Goal: Information Seeking & Learning: Check status

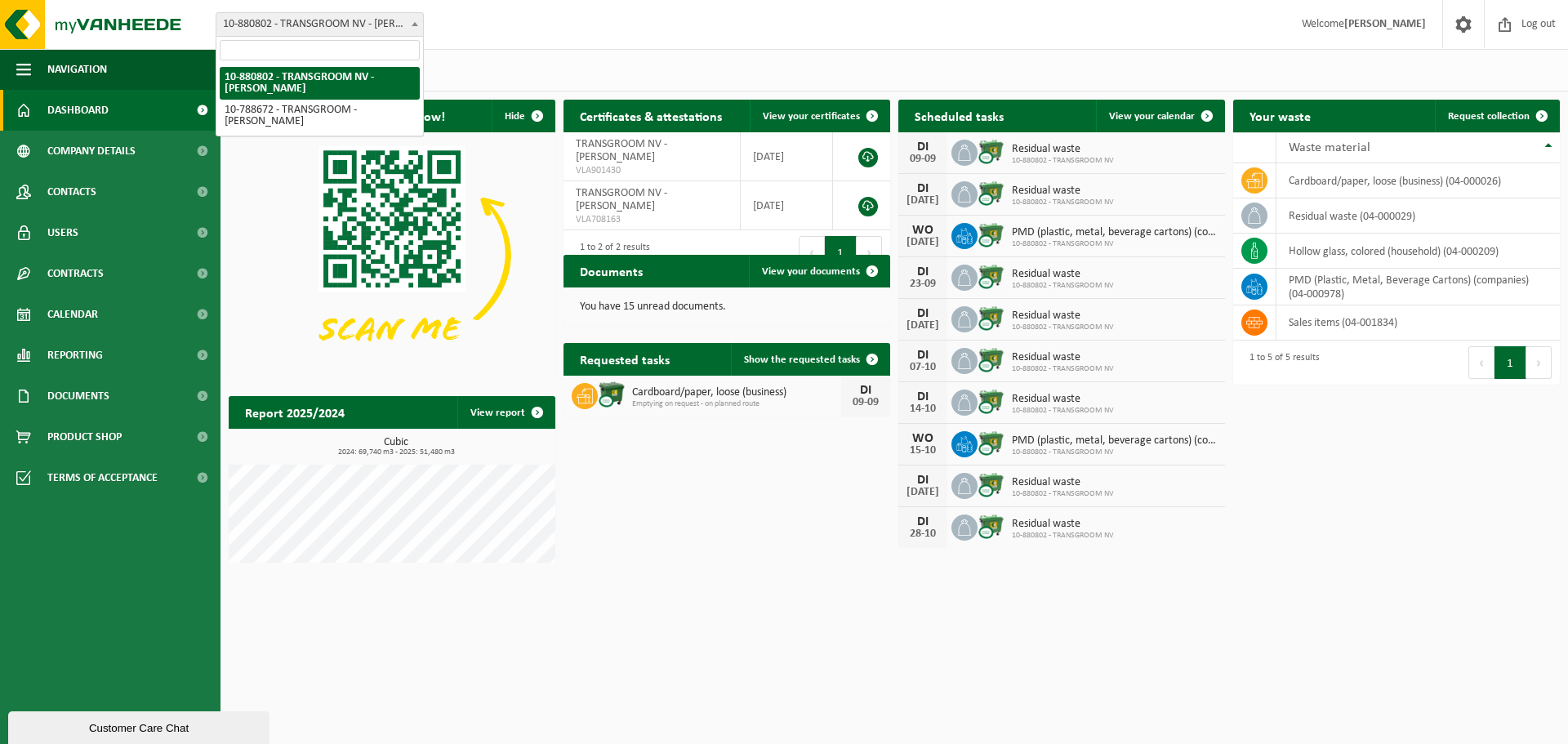
click at [399, 28] on font "10-880802 - TRANSGROOM NV - [PERSON_NAME]" at bounding box center [338, 24] width 230 height 13
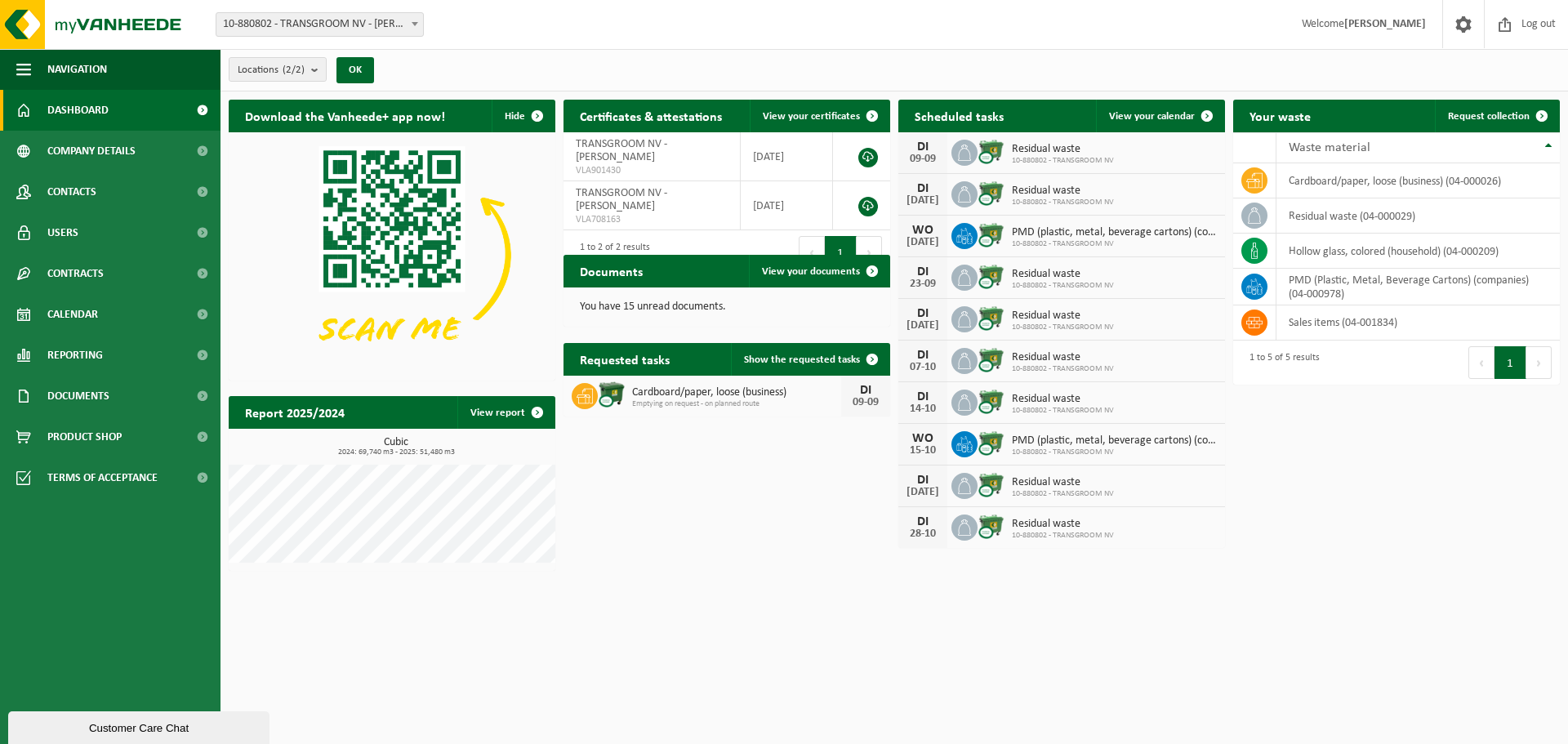
click at [399, 28] on font "10-880802 - TRANSGROOM NV - [PERSON_NAME]" at bounding box center [338, 24] width 230 height 13
click at [304, 74] on button "Locations (2/2)" at bounding box center [277, 68] width 98 height 24
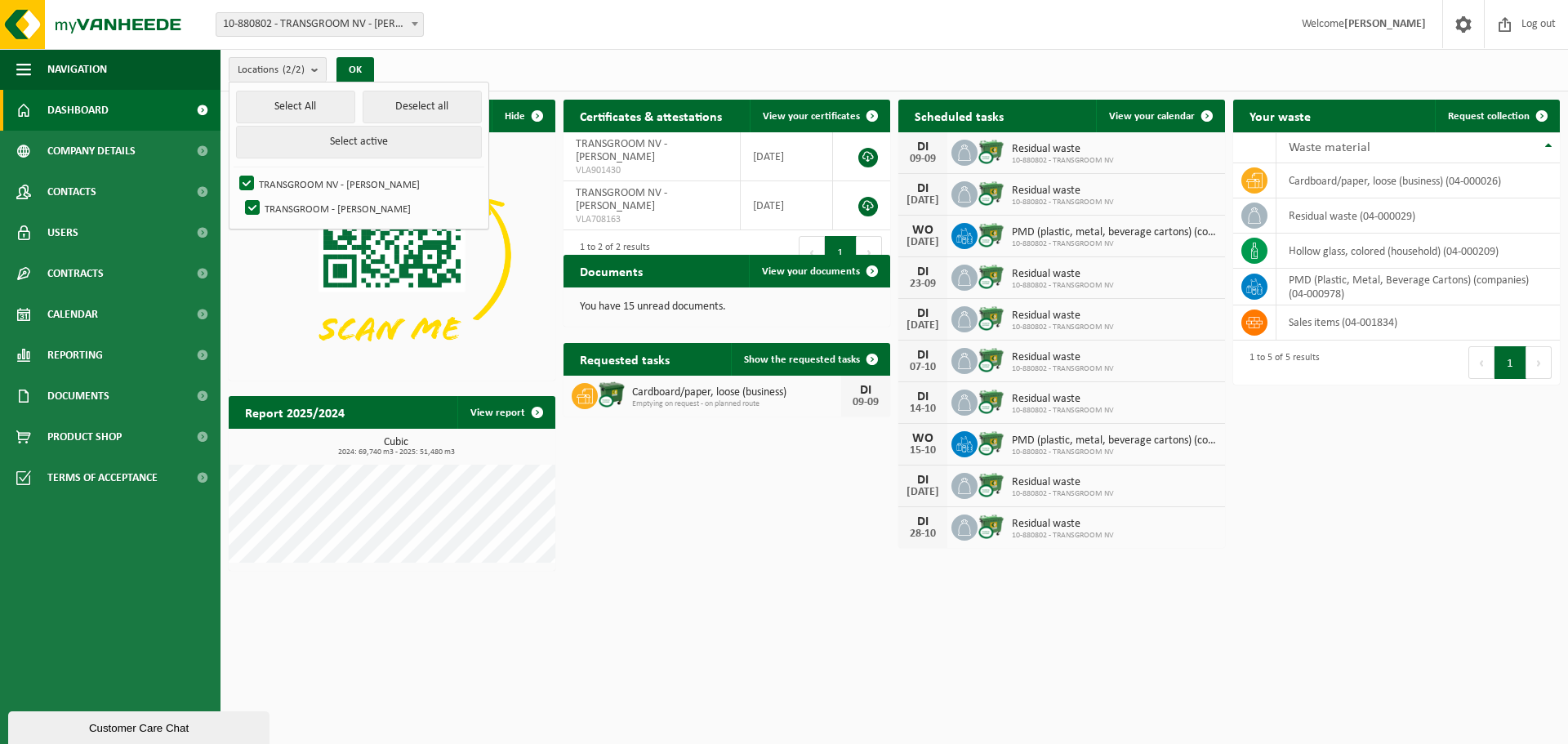
click at [701, 54] on div "Locations (2/2) Select All Deselect all Select active TRANSGROOM NV - MOEN TRAN…" at bounding box center [894, 70] width 1348 height 43
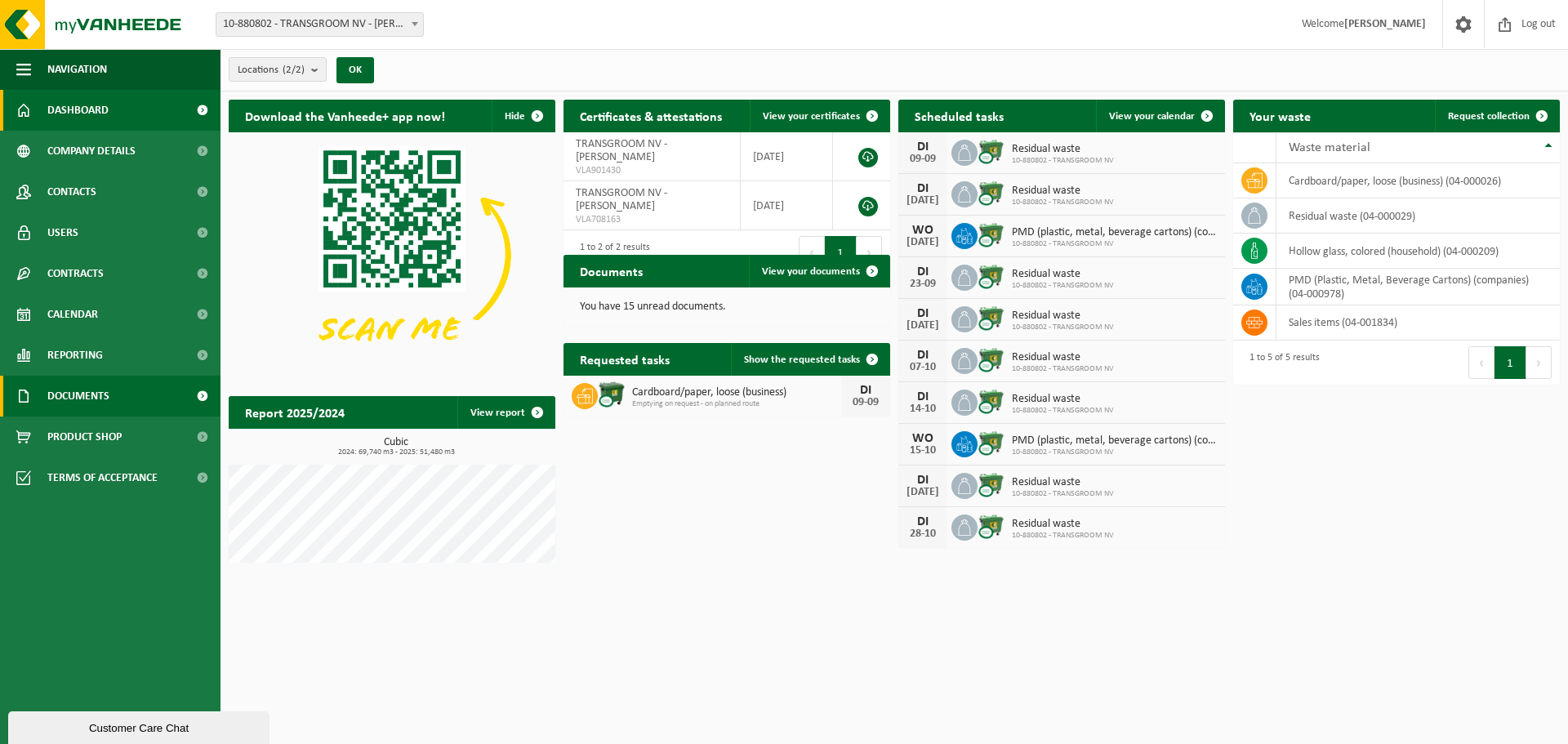
click at [124, 385] on link "Documents" at bounding box center [110, 396] width 220 height 41
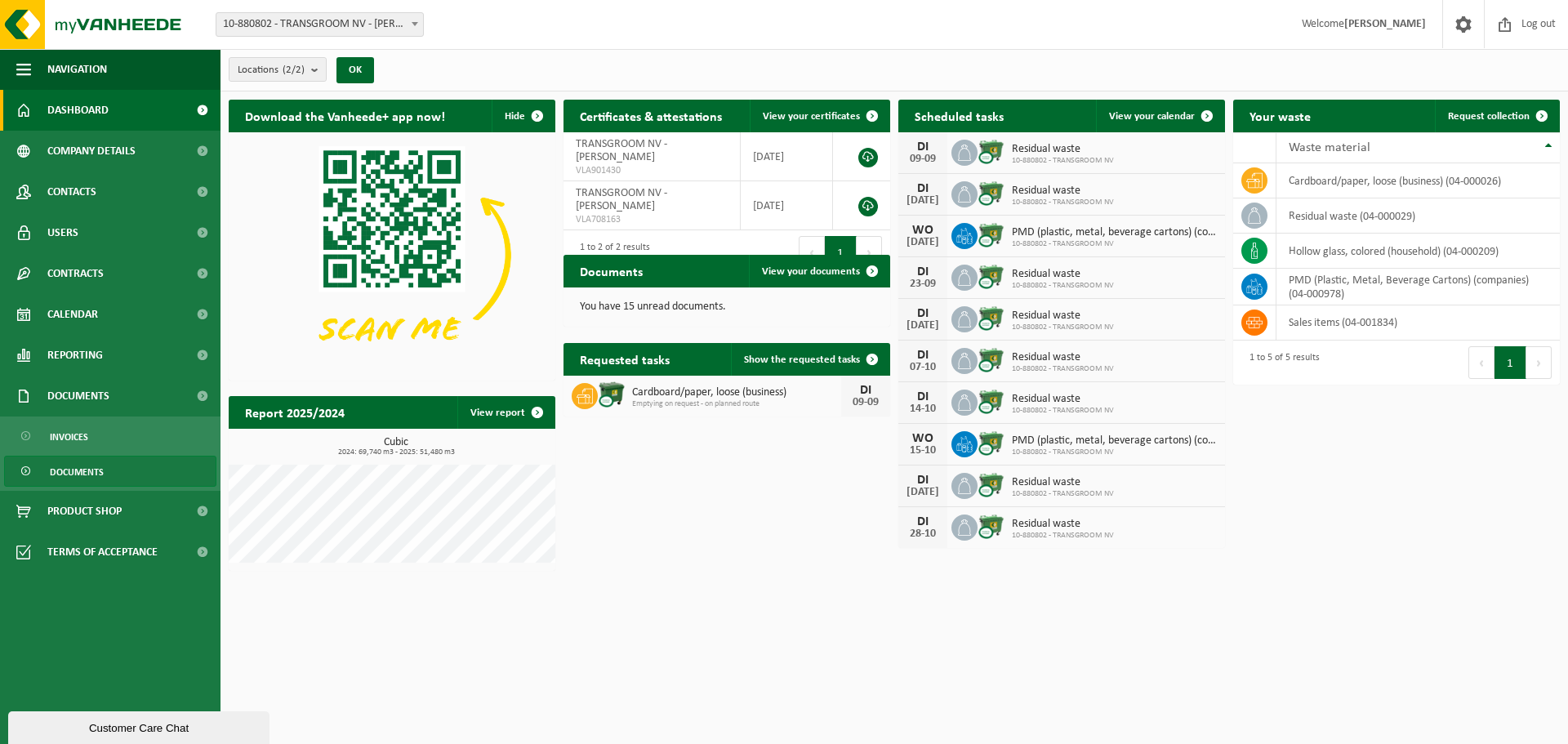
click at [93, 478] on span "Documents" at bounding box center [77, 472] width 54 height 31
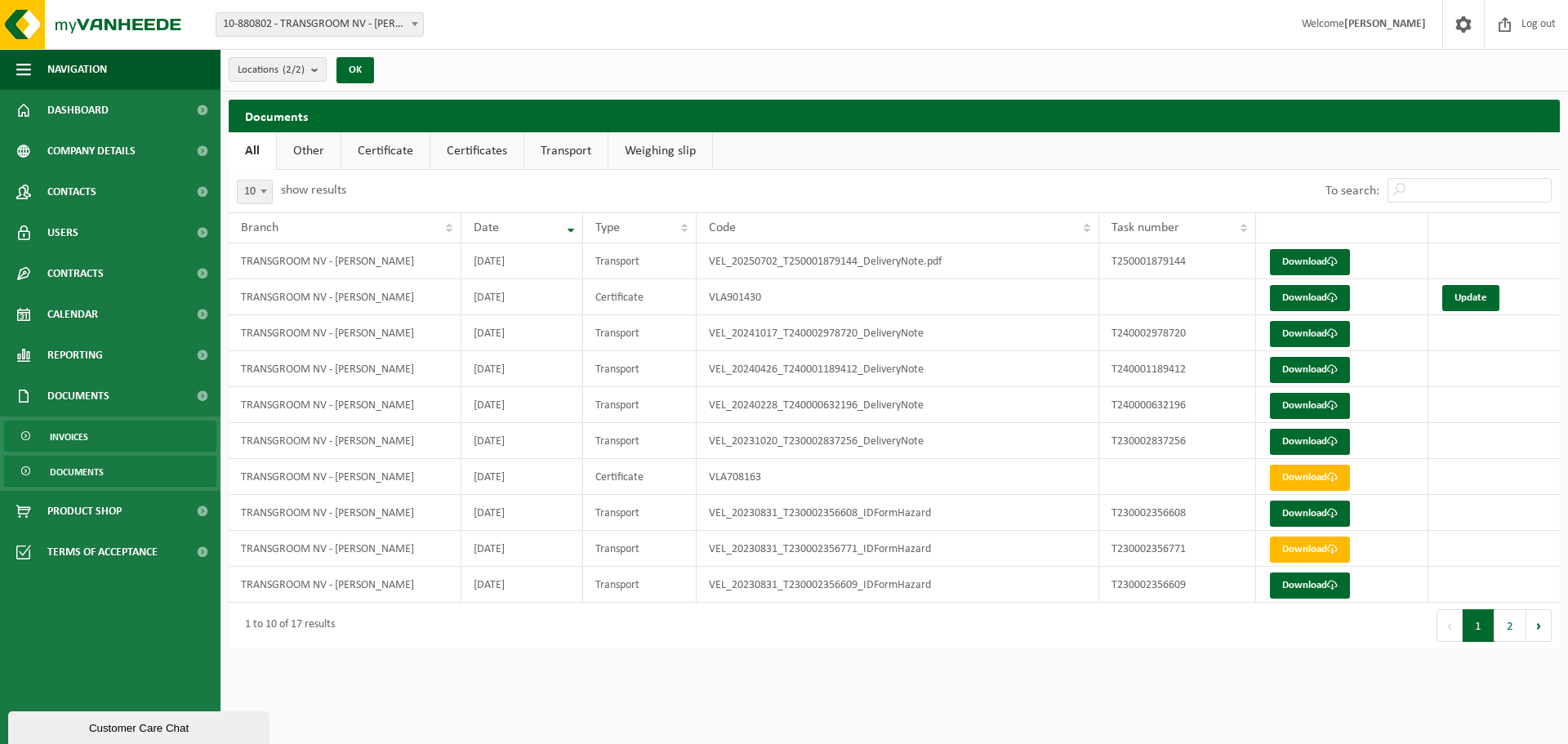
click at [65, 434] on font "Invoices" at bounding box center [69, 438] width 38 height 10
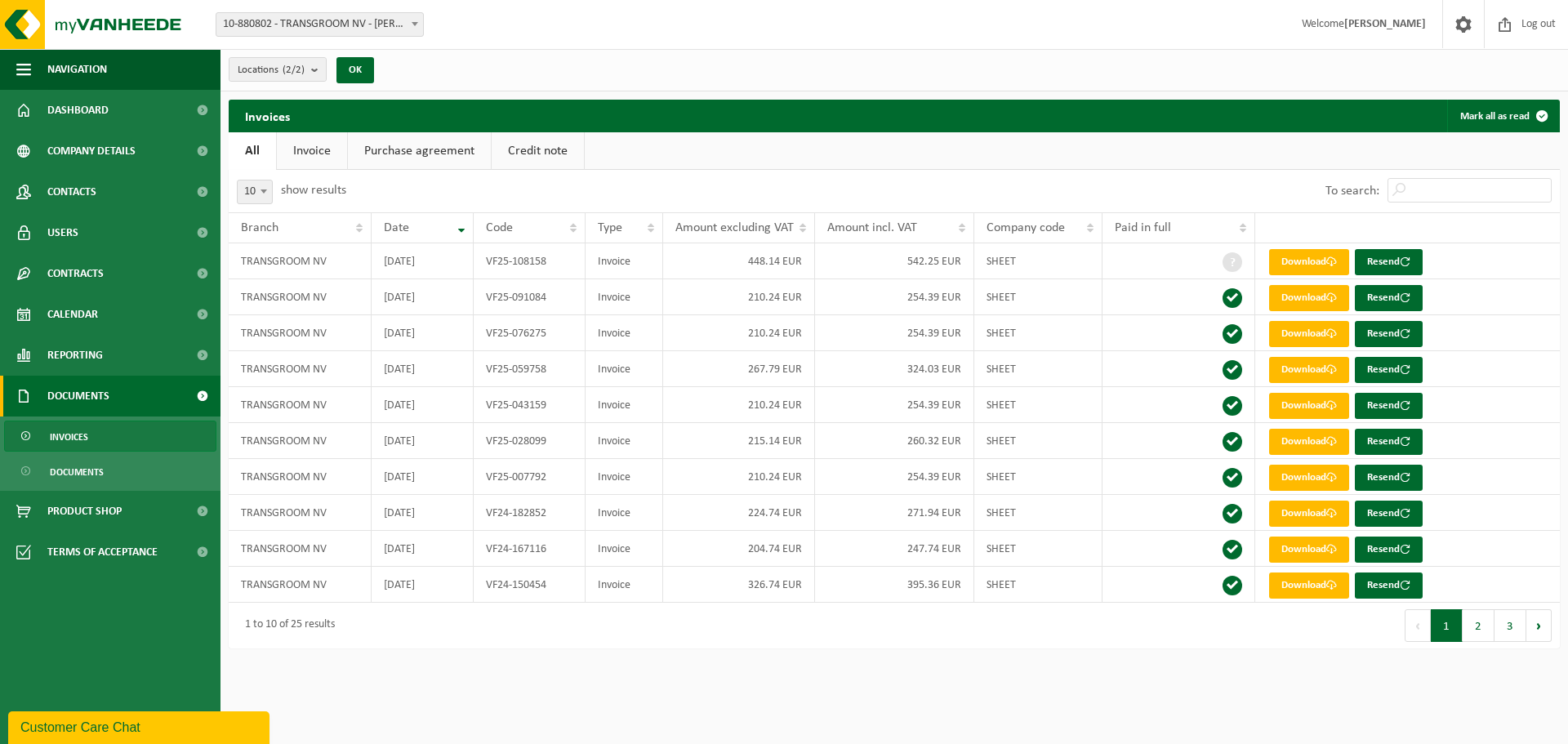
click at [274, 12] on div "Branch: 10-880802 - TRANSGROOM NV - MOEN 10-788672 - TRANSGROOM - MOEN 10-88080…" at bounding box center [784, 25] width 1568 height 50
click at [277, 27] on font "10-880802 - TRANSGROOM NV - [PERSON_NAME]" at bounding box center [338, 24] width 230 height 13
select select "110484"
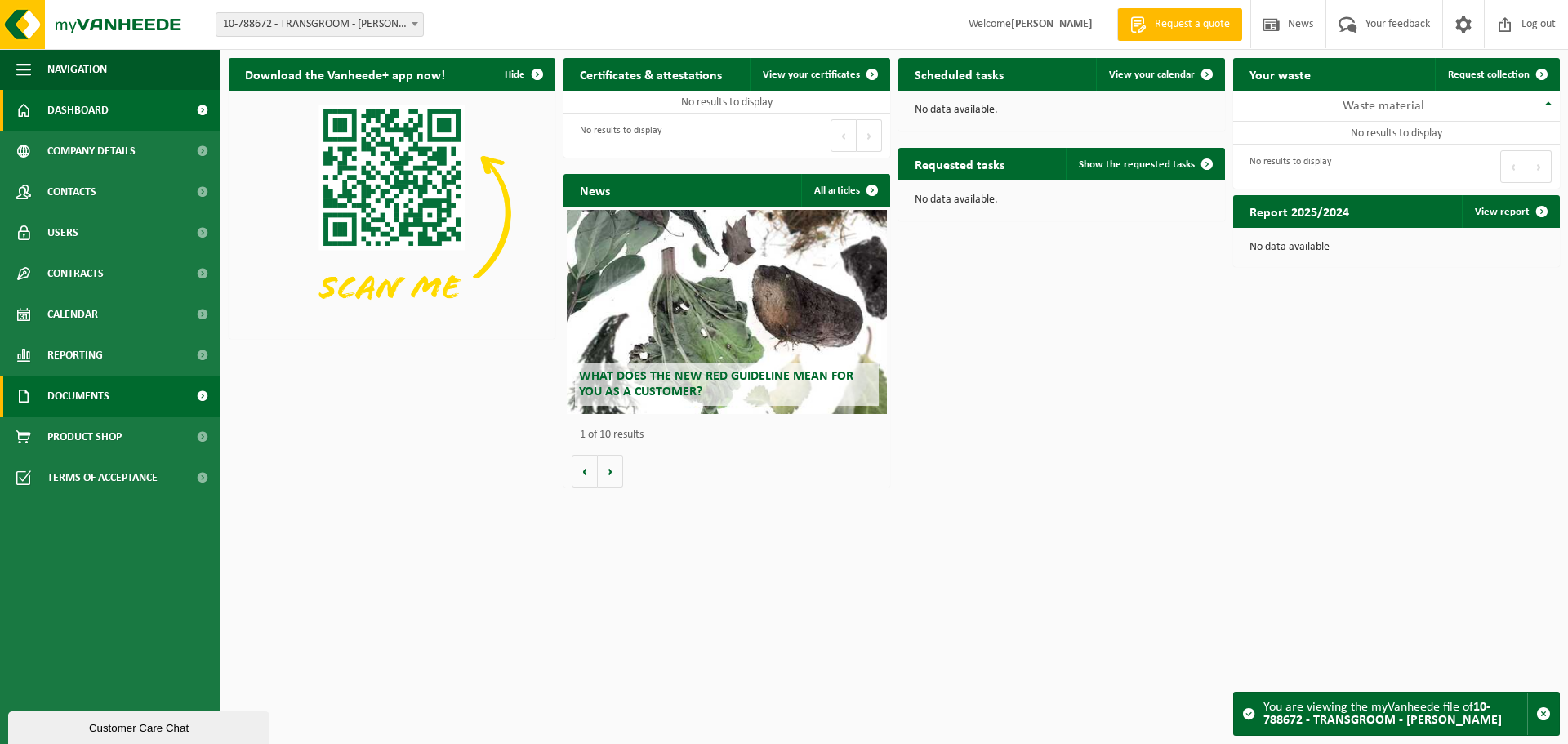
click at [114, 388] on link "Documents" at bounding box center [110, 396] width 220 height 41
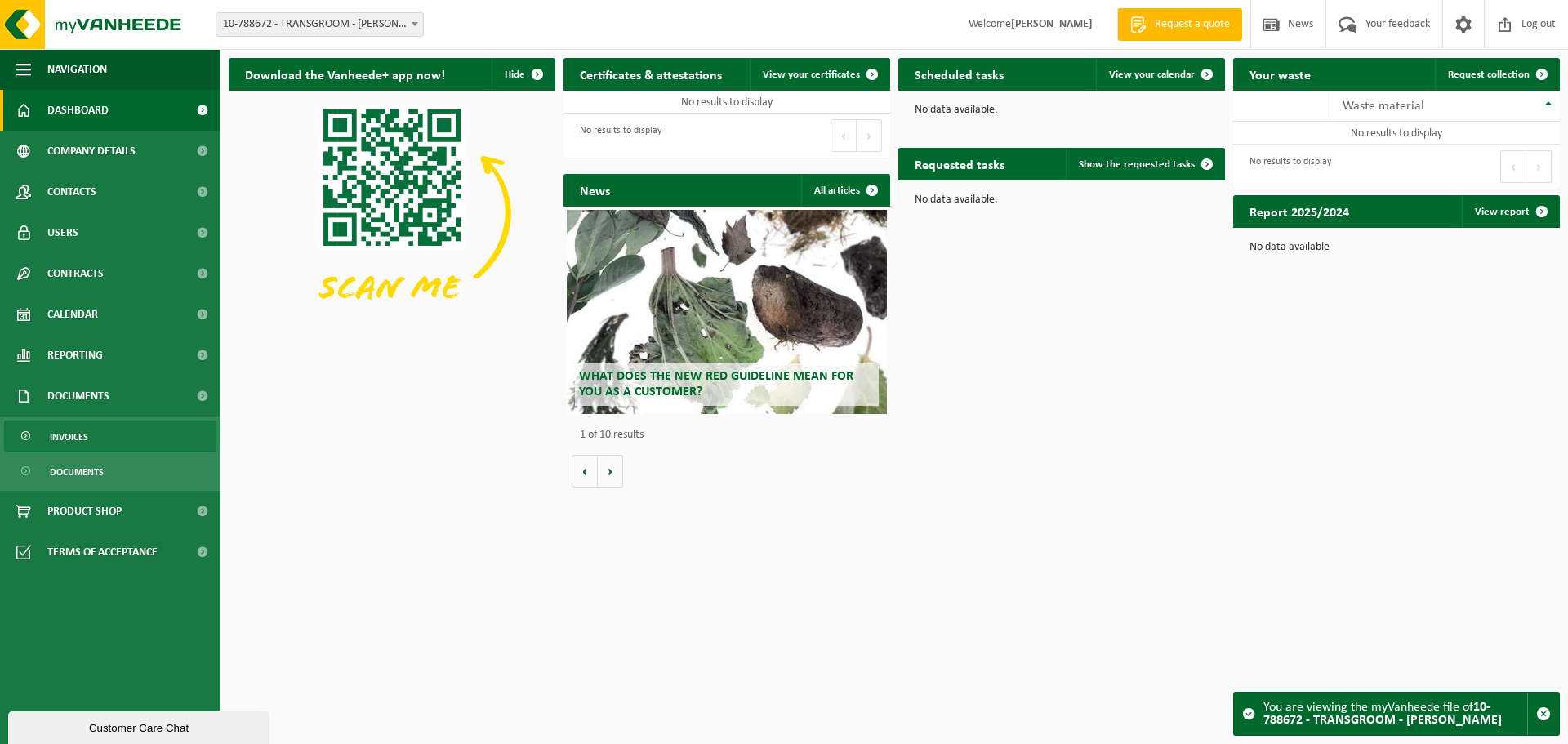
click at [96, 436] on link "Invoices" at bounding box center [110, 436] width 212 height 31
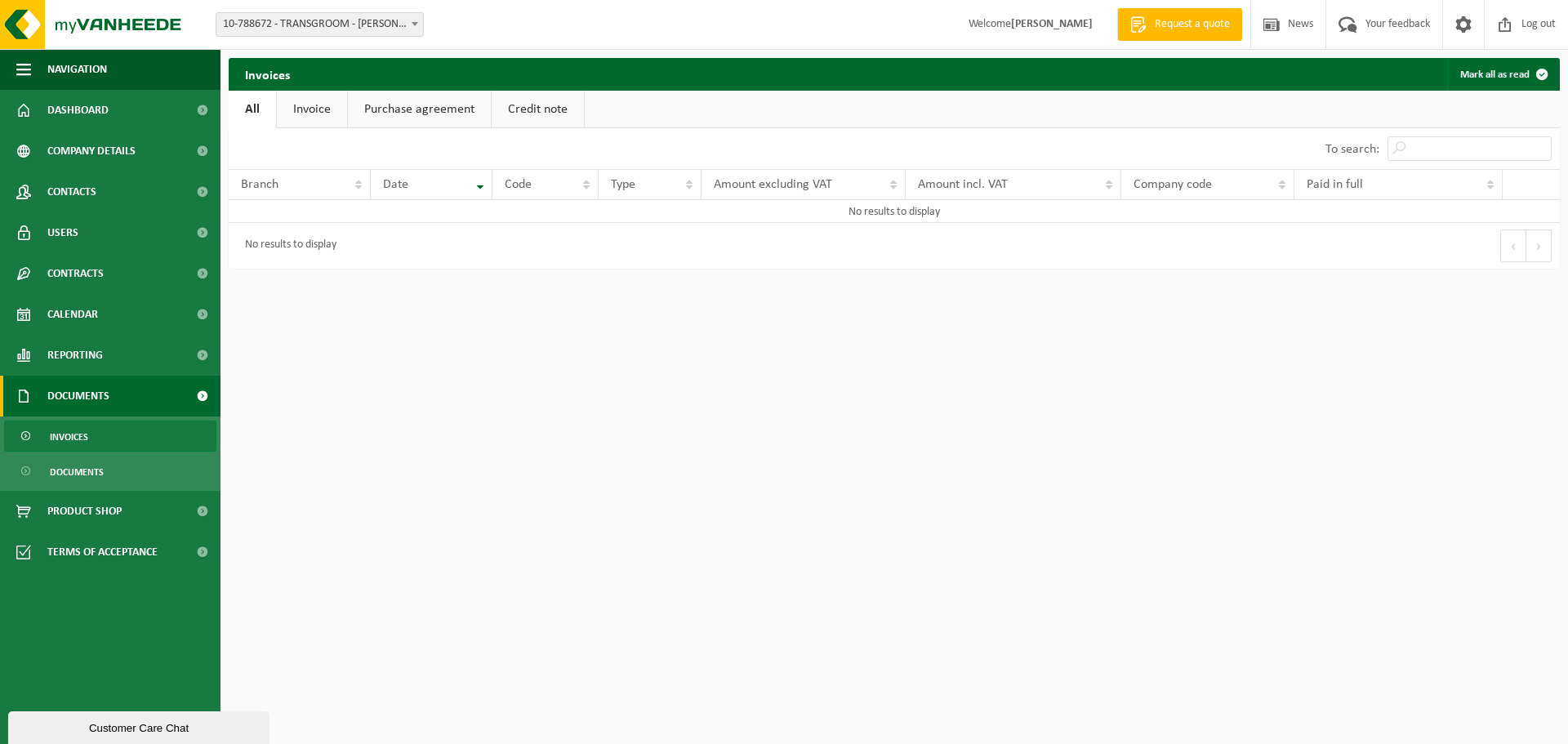
drag, startPoint x: 701, startPoint y: 375, endPoint x: 685, endPoint y: 355, distance: 25.6
click at [701, 375] on html "Branch: 10-880802 - TRANSGROOM NV - [PERSON_NAME] 10-788672 - TRANSGROOM - [PER…" at bounding box center [784, 372] width 1568 height 744
click at [114, 435] on link "Invoices" at bounding box center [110, 436] width 212 height 31
click at [83, 478] on font "Documents" at bounding box center [77, 473] width 54 height 10
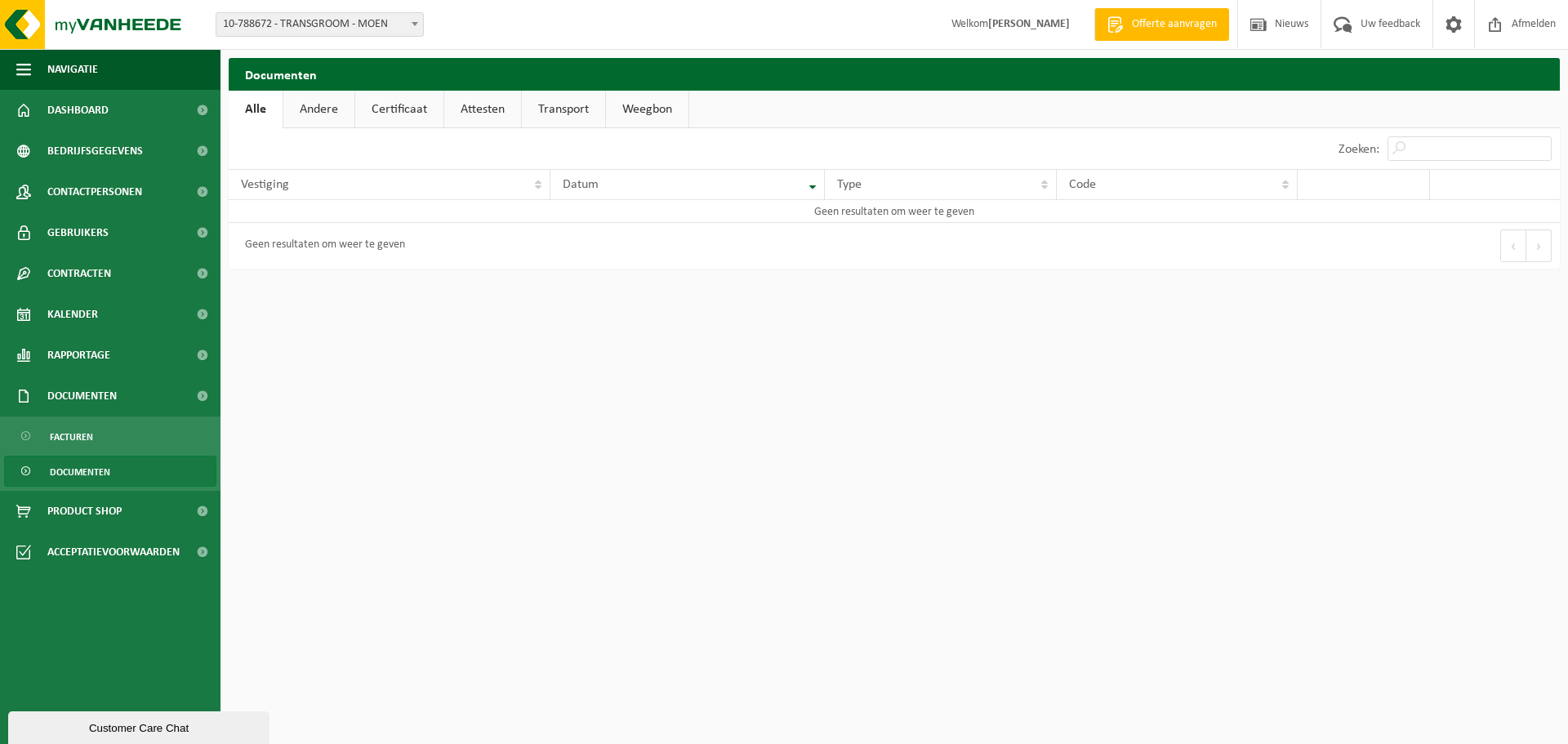
click at [610, 392] on html "Vestiging: 10-880802 - TRANSGROOM NV - MOEN 10-788672 - TRANSGROOM - MOEN 10-78…" at bounding box center [784, 372] width 1568 height 744
click at [387, 18] on span "10-788672 - TRANSGROOM - MOEN" at bounding box center [319, 24] width 206 height 23
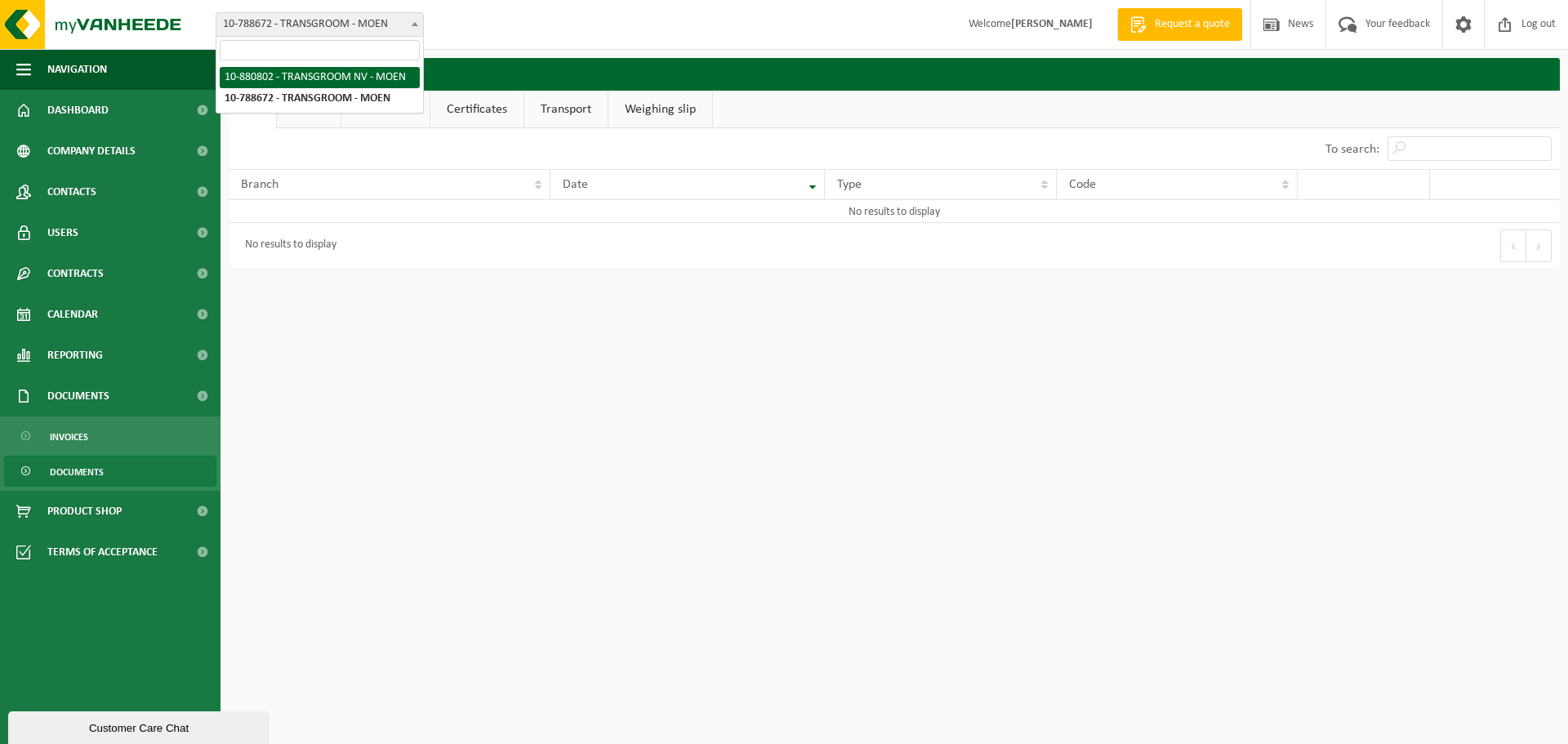
select select "110489"
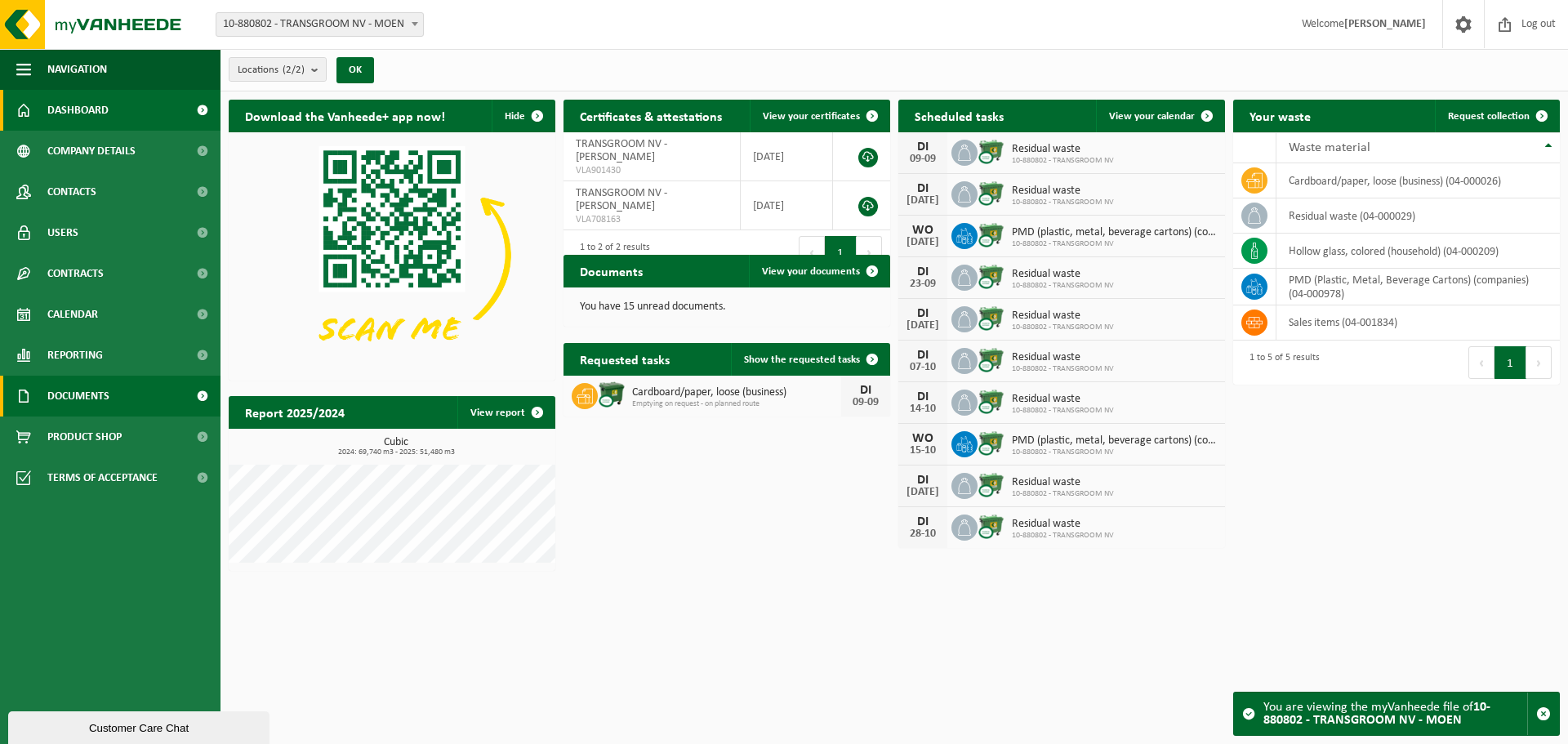
click at [131, 392] on link "Documents" at bounding box center [110, 396] width 220 height 41
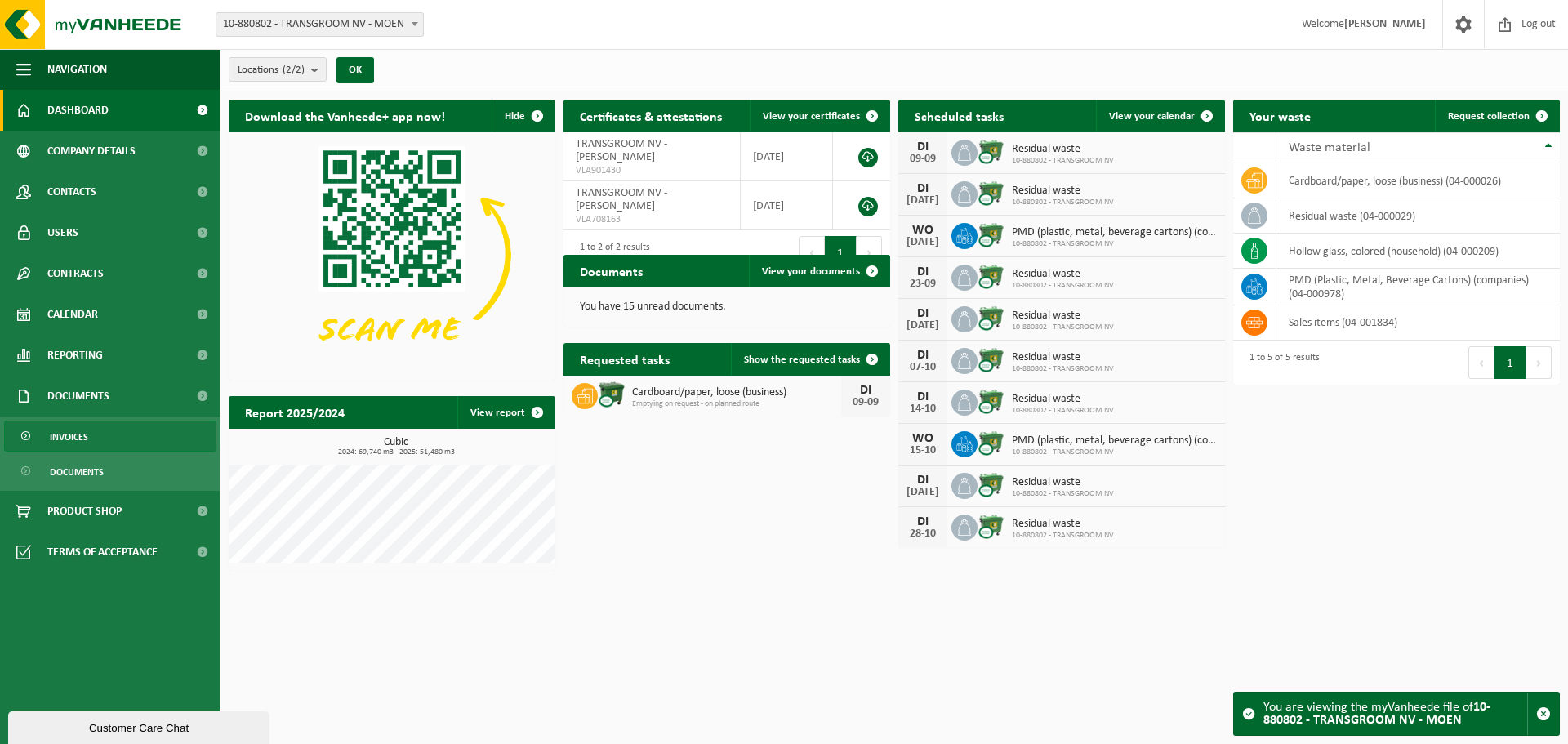
click at [117, 442] on link "Invoices" at bounding box center [110, 436] width 212 height 31
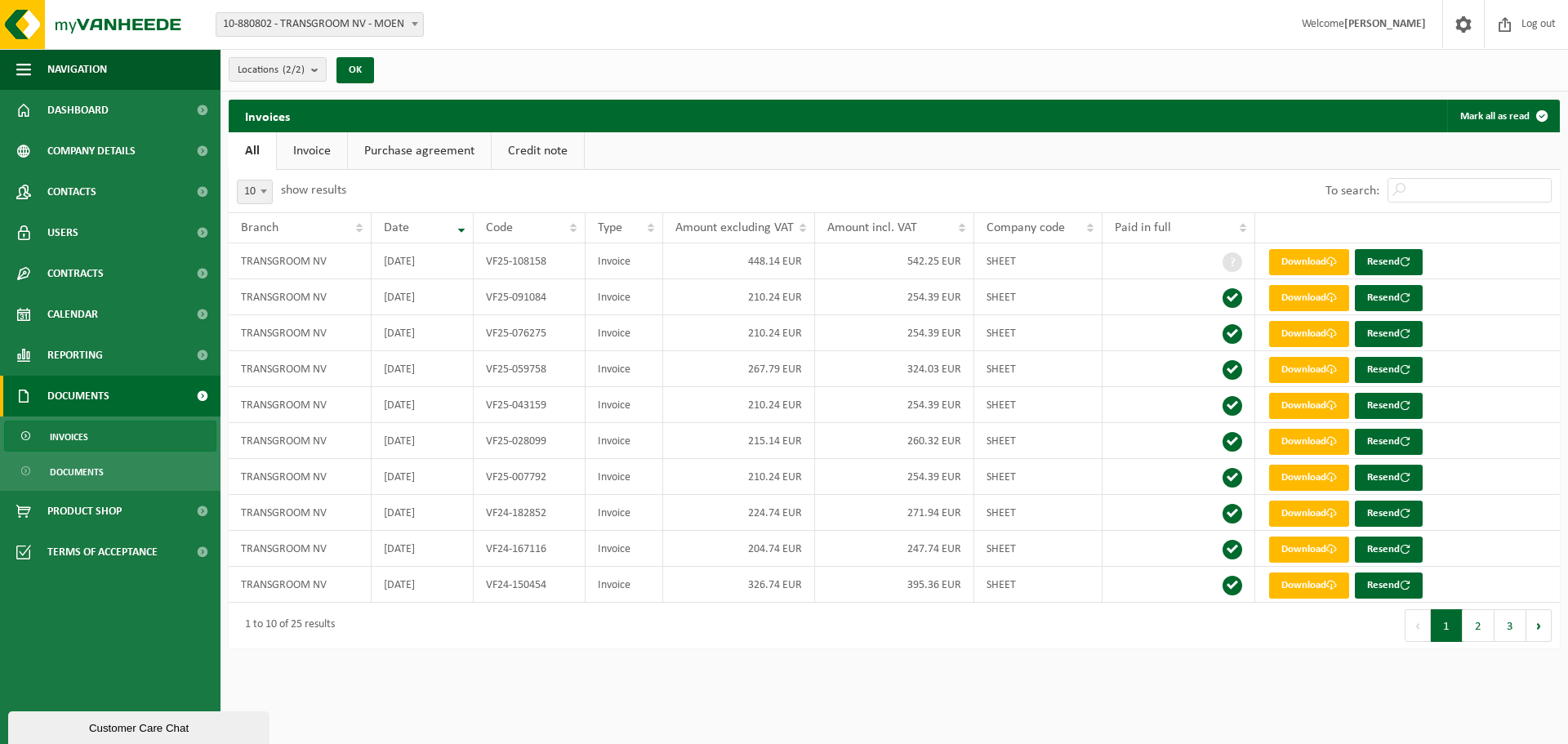
click at [1034, 144] on ul "All Invoice Purchase agreement Credit note" at bounding box center [894, 150] width 1331 height 38
click at [305, 154] on font "Invoice" at bounding box center [311, 151] width 38 height 13
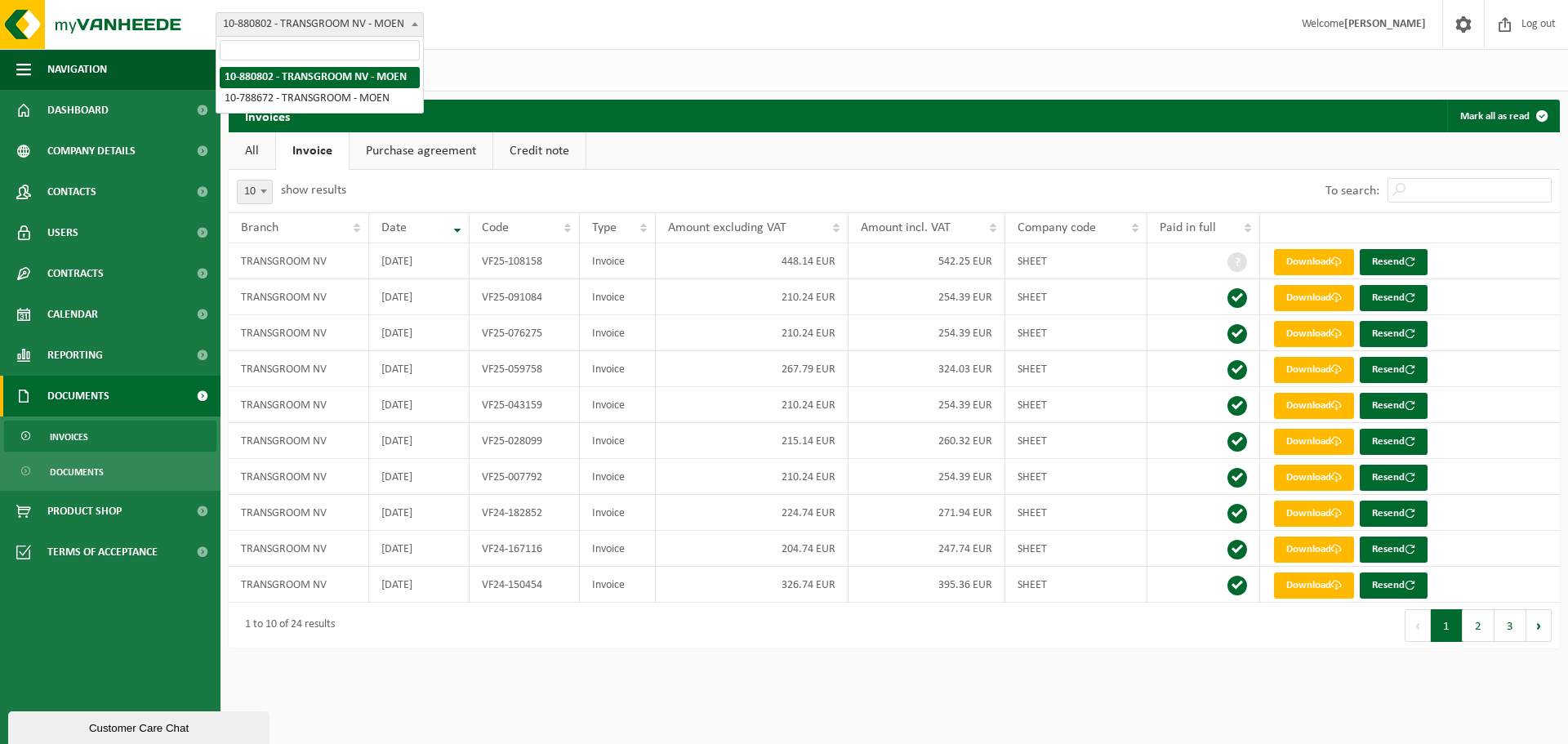
click at [351, 18] on font "10-880802 - TRANSGROOM NV - MOEN" at bounding box center [313, 24] width 181 height 13
select select "110484"
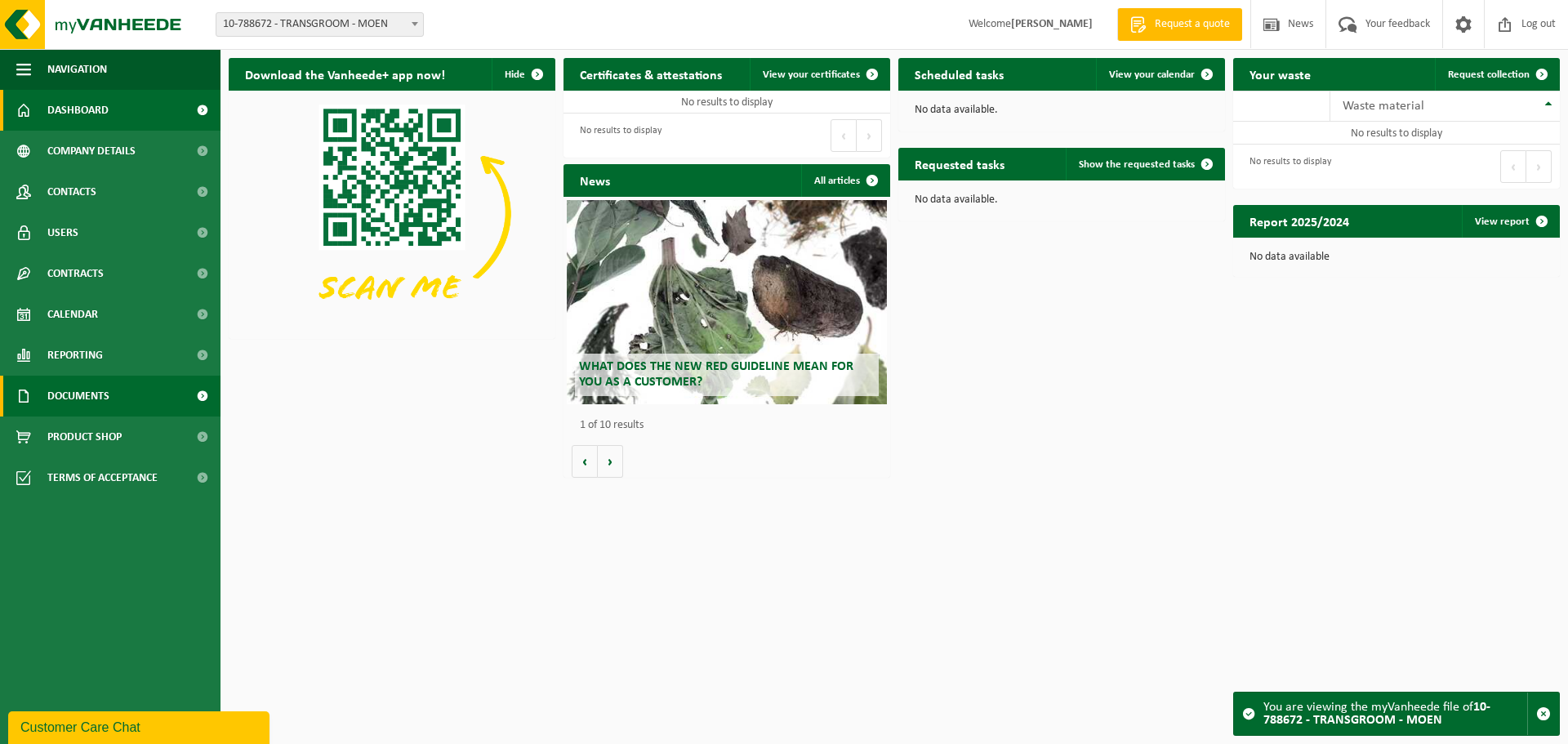
click at [73, 405] on span "Documents" at bounding box center [78, 396] width 62 height 41
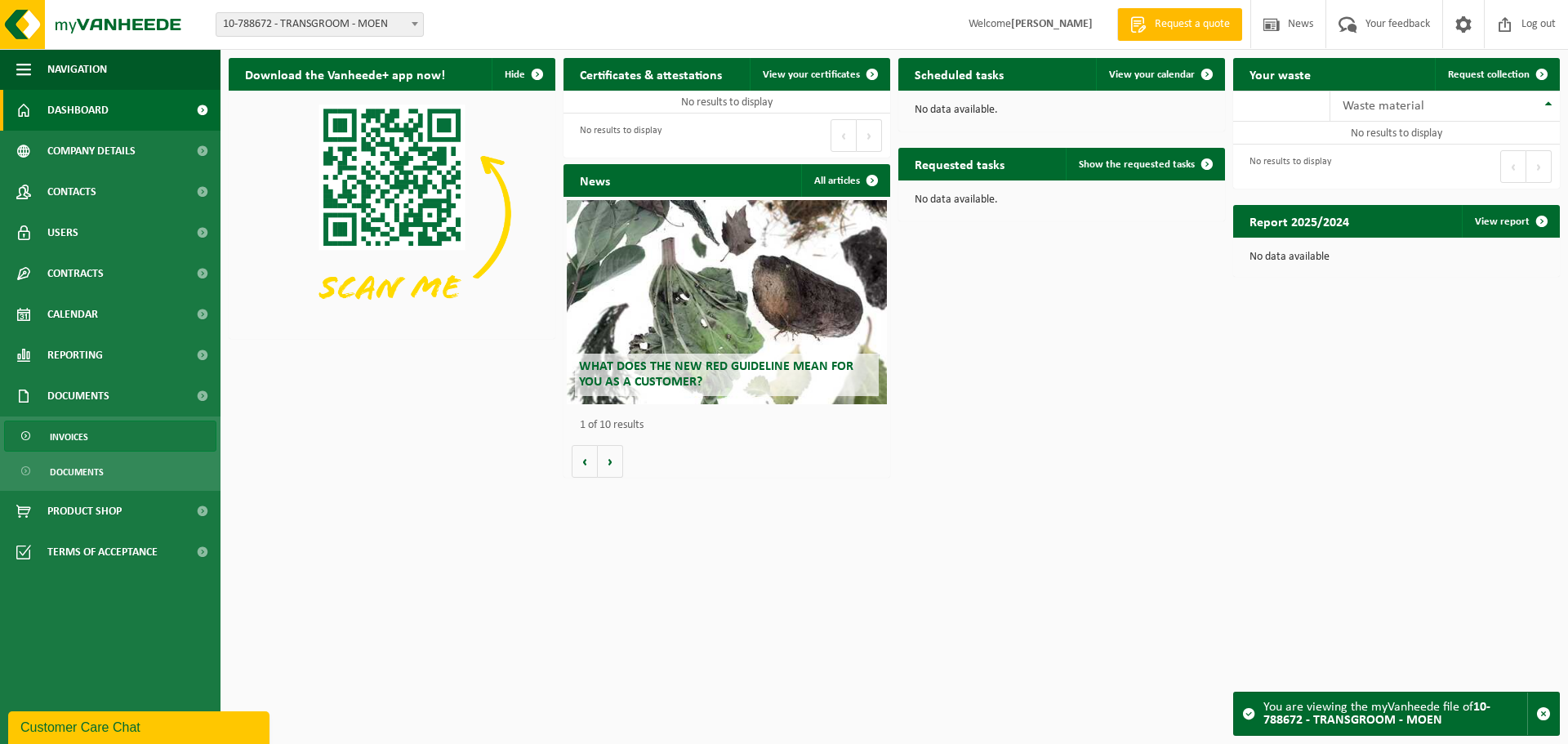
click at [80, 443] on font "Invoices" at bounding box center [69, 438] width 38 height 10
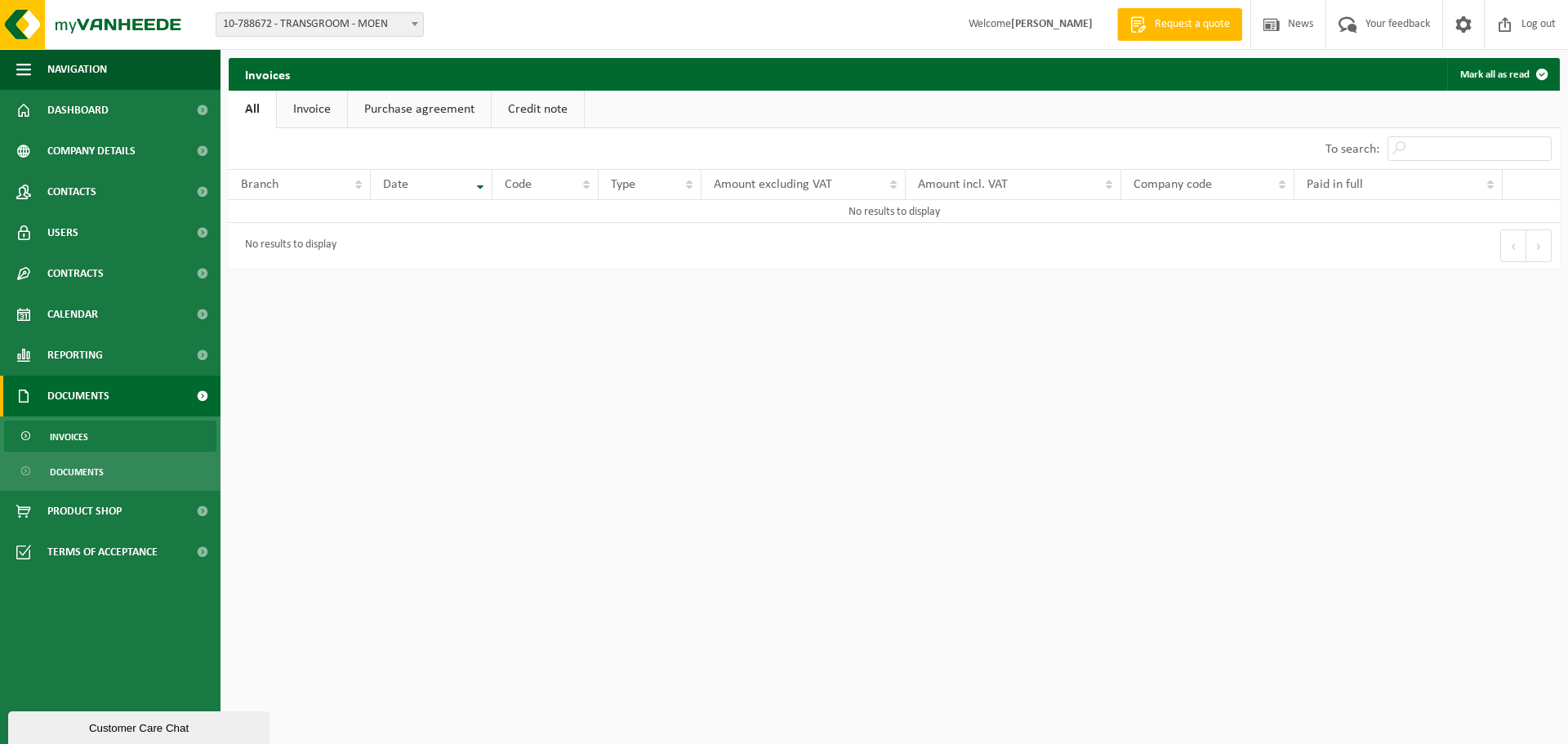
click at [314, 112] on font "Invoice" at bounding box center [311, 109] width 38 height 13
click at [319, 14] on span "10-788672 - TRANSGROOM - MOEN" at bounding box center [319, 24] width 206 height 23
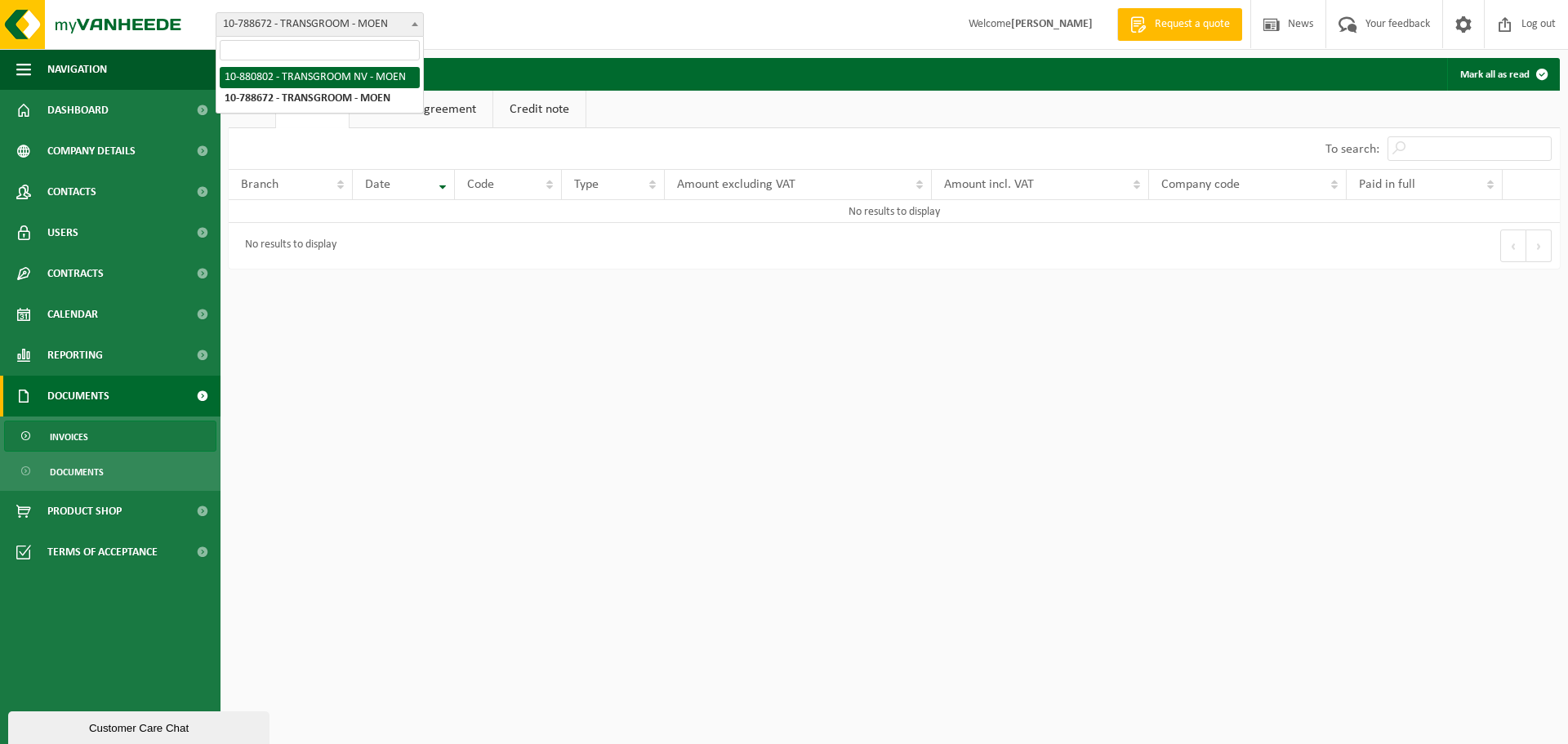
select select "110489"
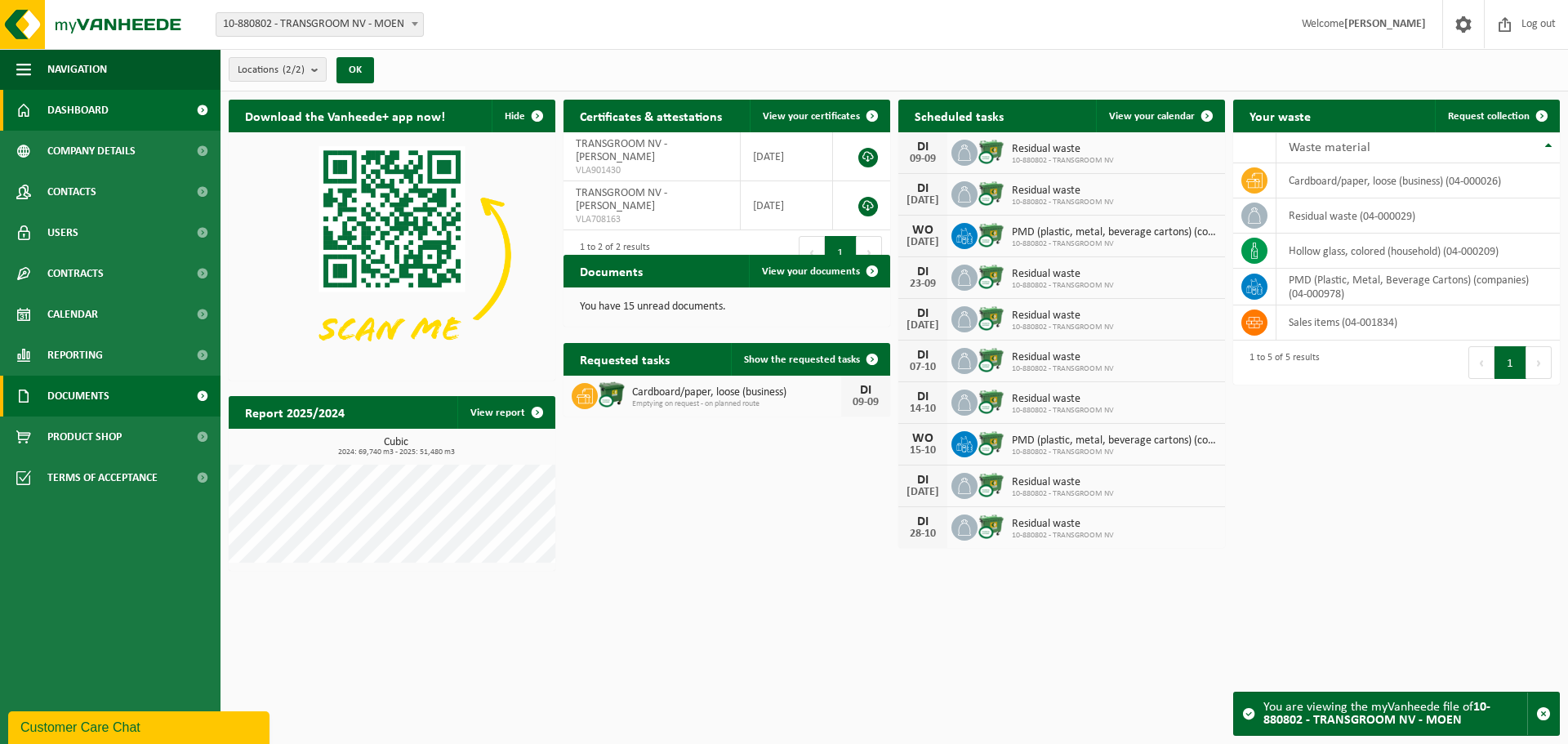
drag, startPoint x: 89, startPoint y: 392, endPoint x: 94, endPoint y: 378, distance: 14.9
click at [89, 392] on font "Documents" at bounding box center [78, 396] width 62 height 13
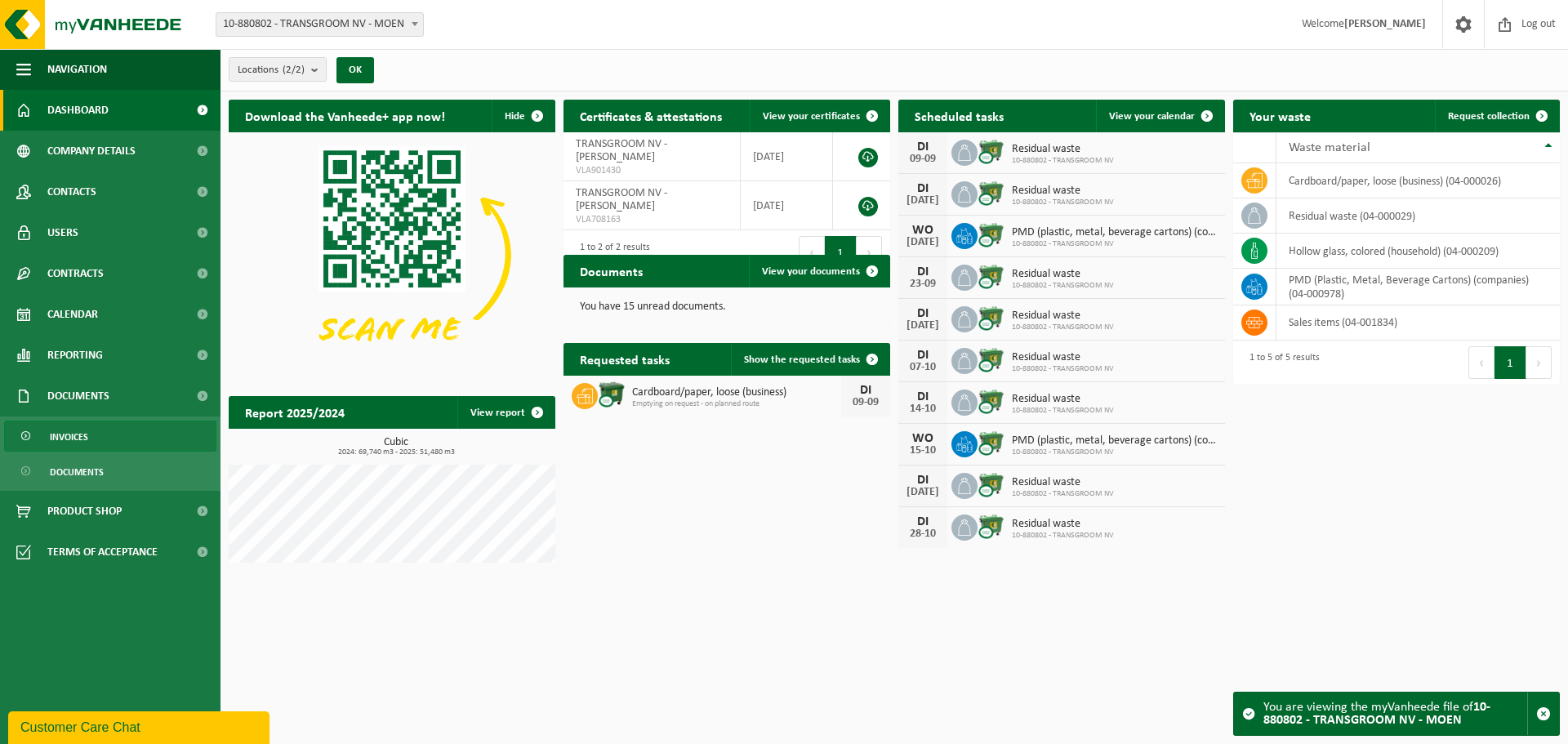
click at [100, 432] on link "Invoices" at bounding box center [110, 436] width 212 height 31
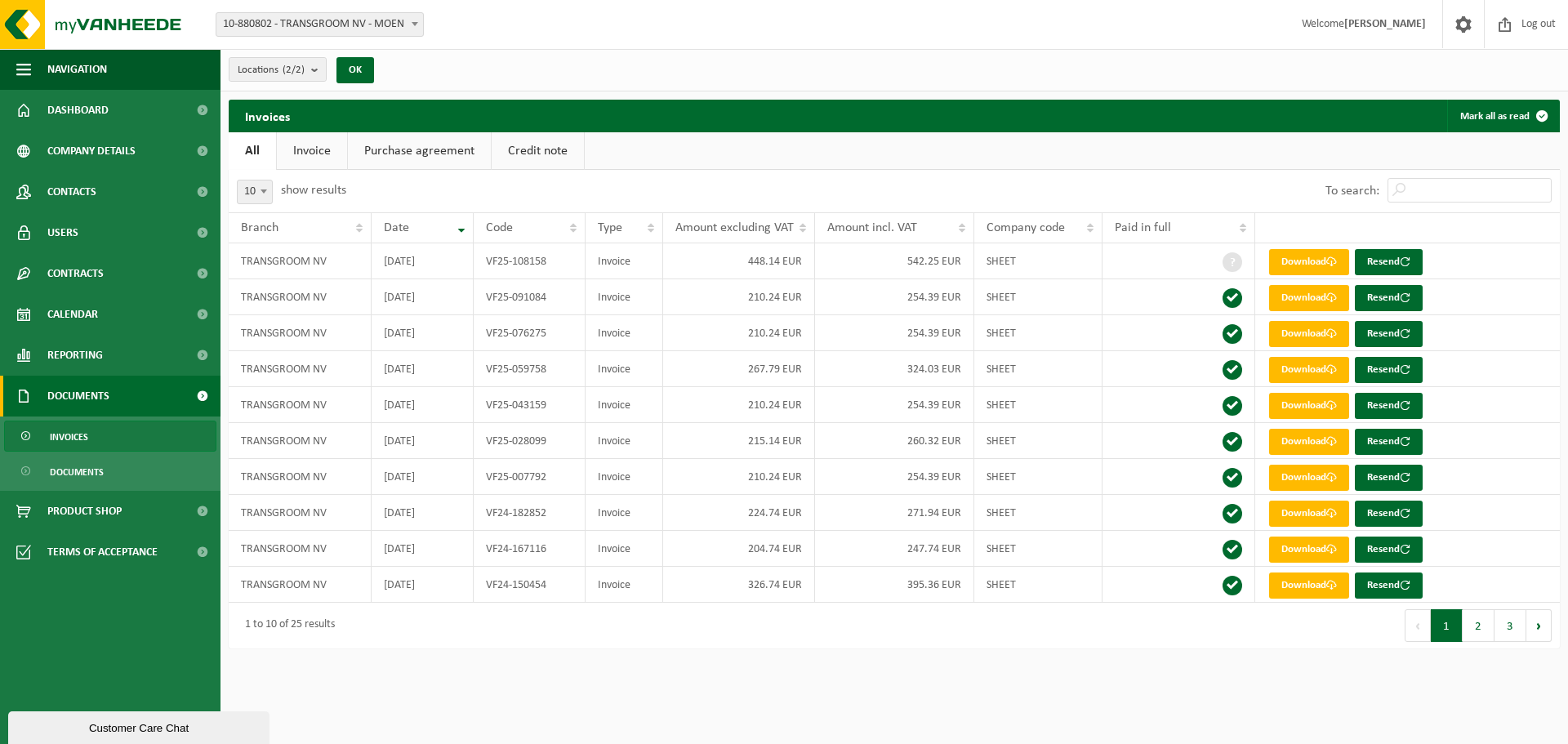
click at [312, 160] on link "Invoice" at bounding box center [312, 150] width 70 height 38
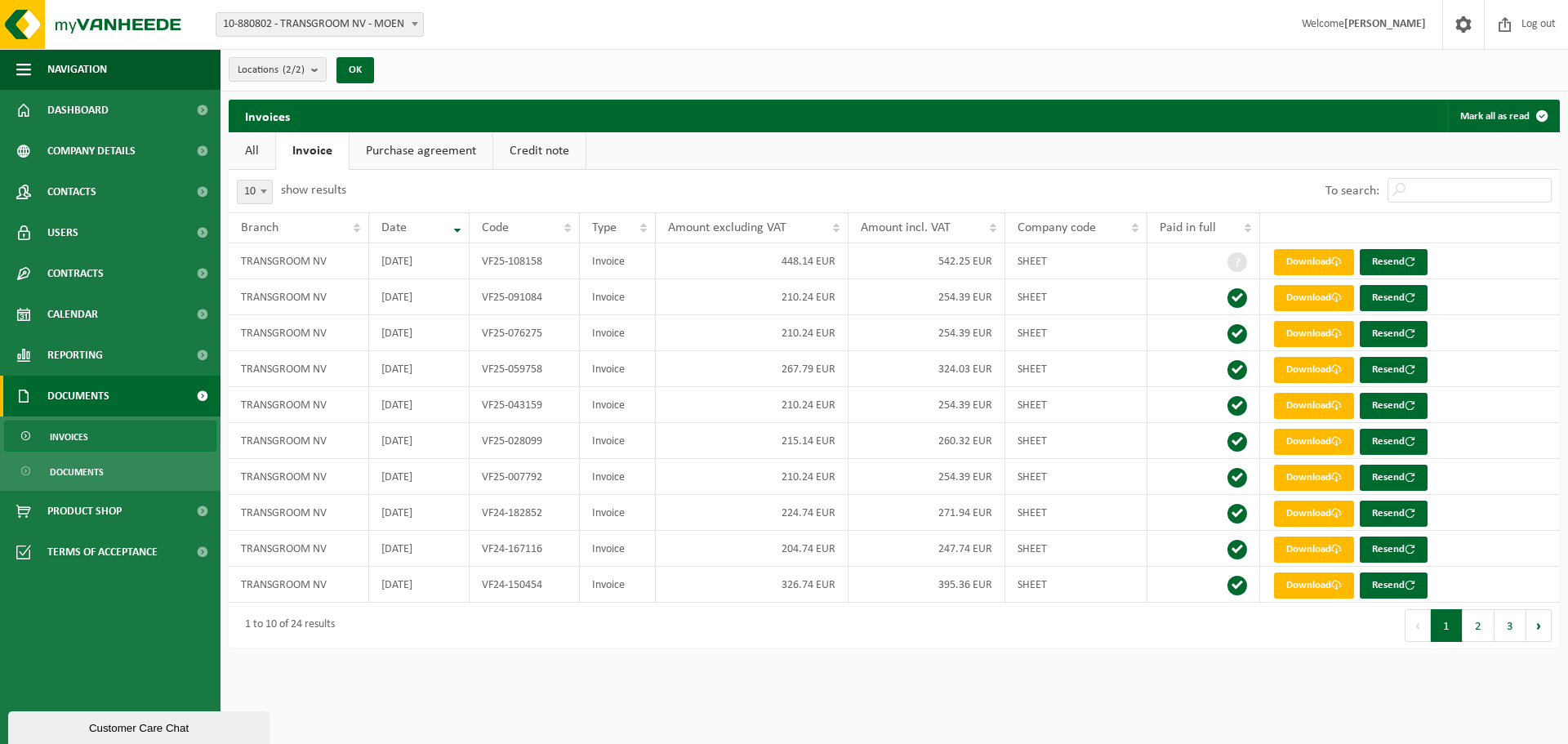
click at [533, 147] on font "Credit note" at bounding box center [539, 151] width 59 height 13
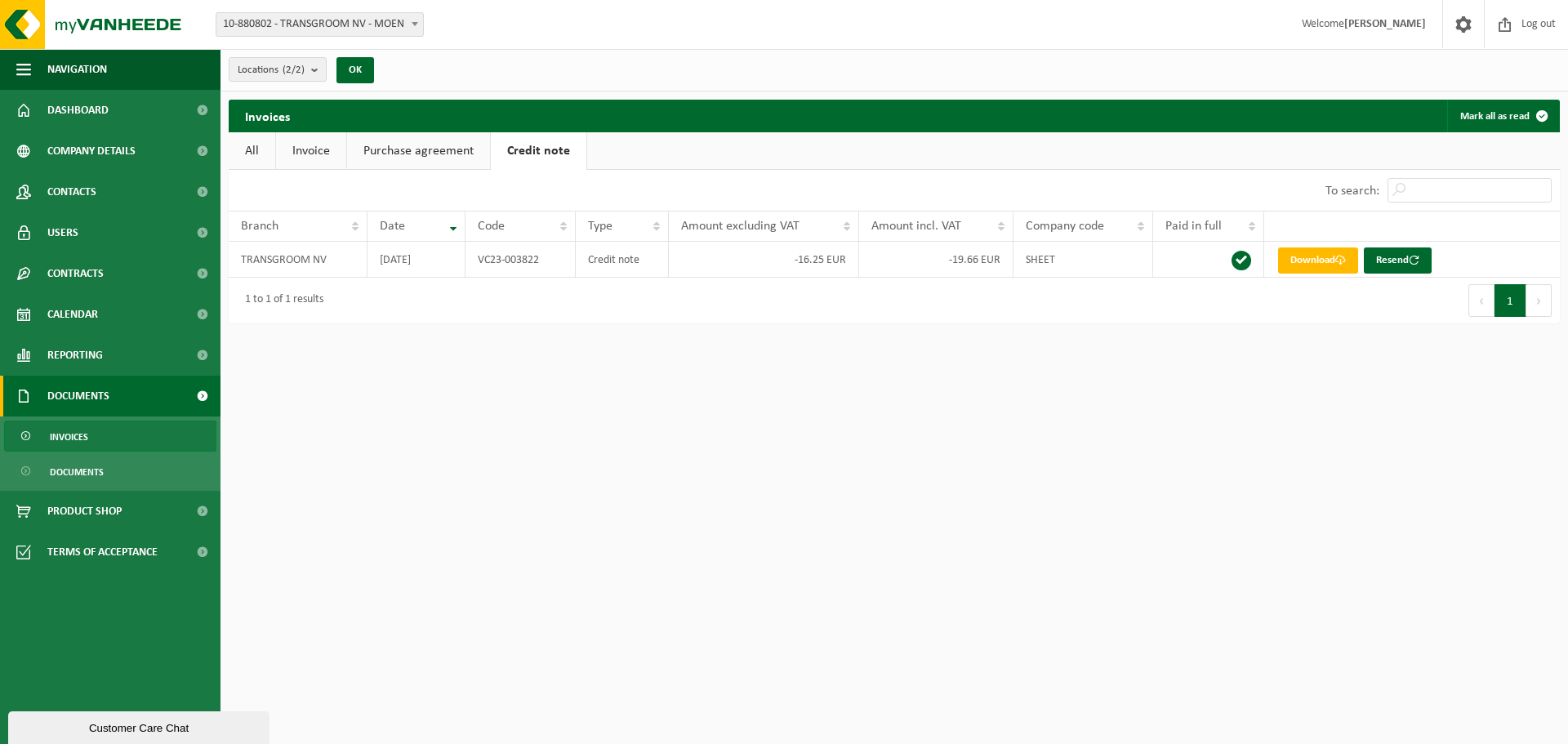
click at [527, 360] on html "Branch: 10-880802 - TRANSGROOM NV - [PERSON_NAME] 10-788672 - TRANSGROOM - [PER…" at bounding box center [784, 372] width 1568 height 744
click at [427, 144] on font "Purchase agreement" at bounding box center [418, 151] width 110 height 13
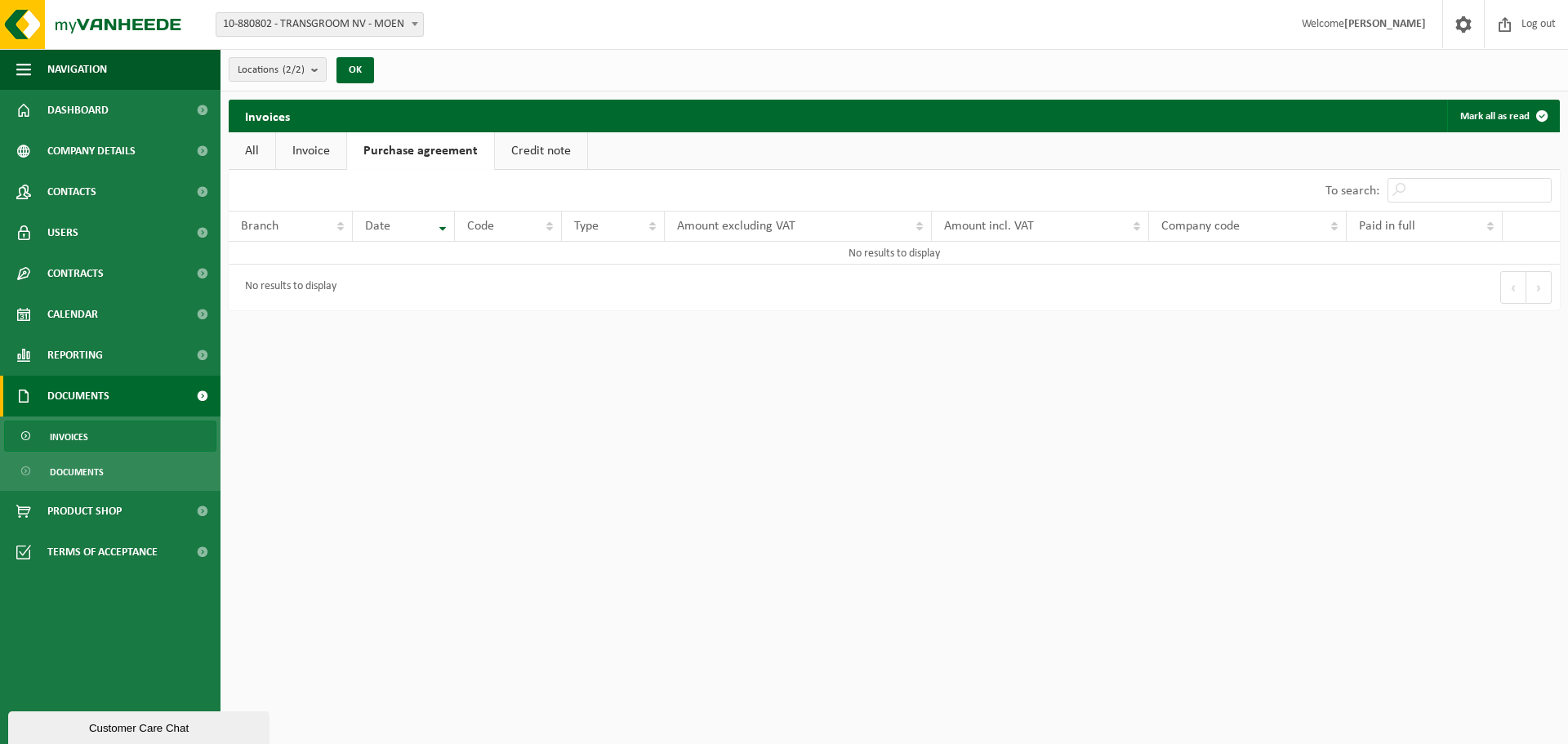
click at [313, 149] on font "Invoice" at bounding box center [311, 151] width 38 height 13
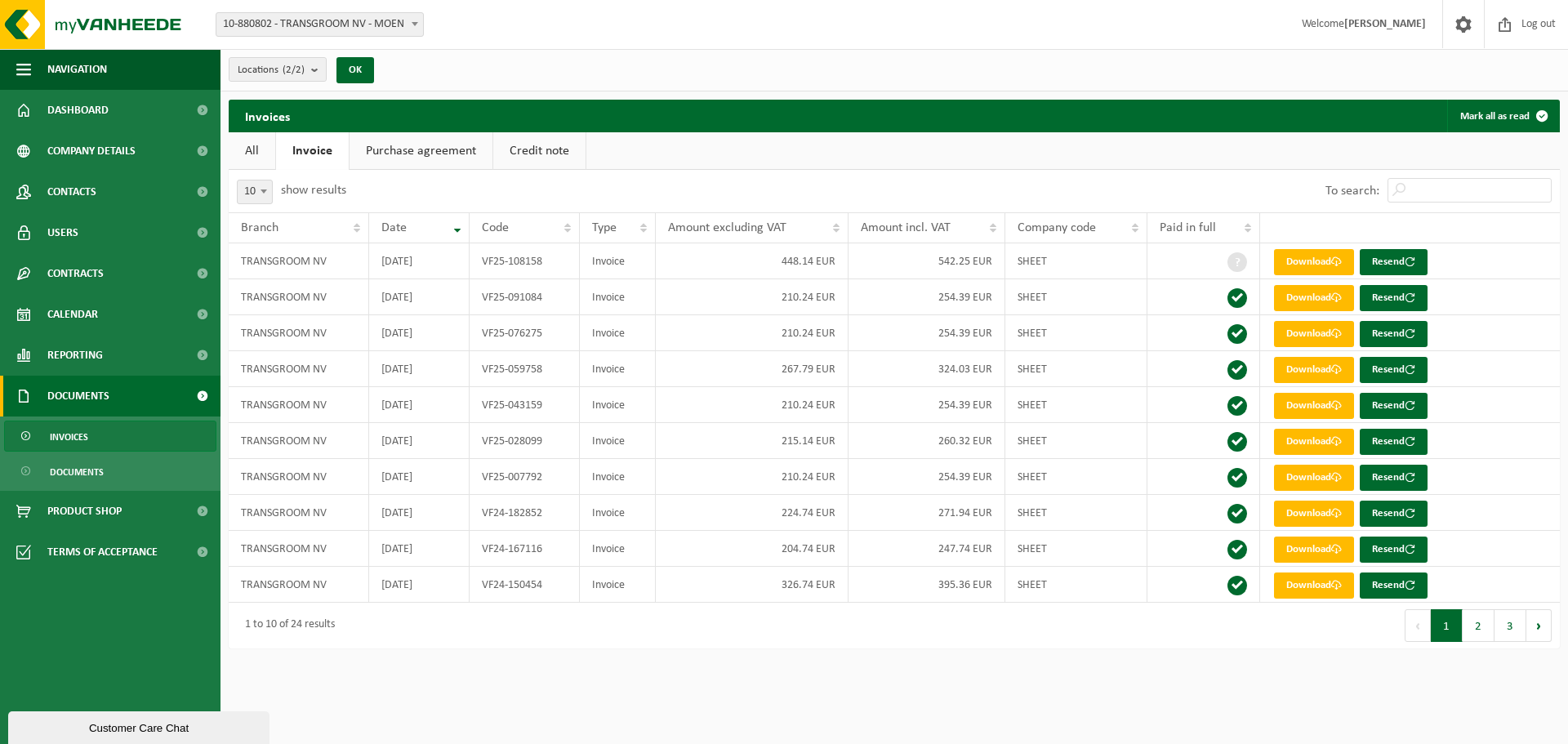
click at [259, 150] on link "All" at bounding box center [252, 150] width 47 height 38
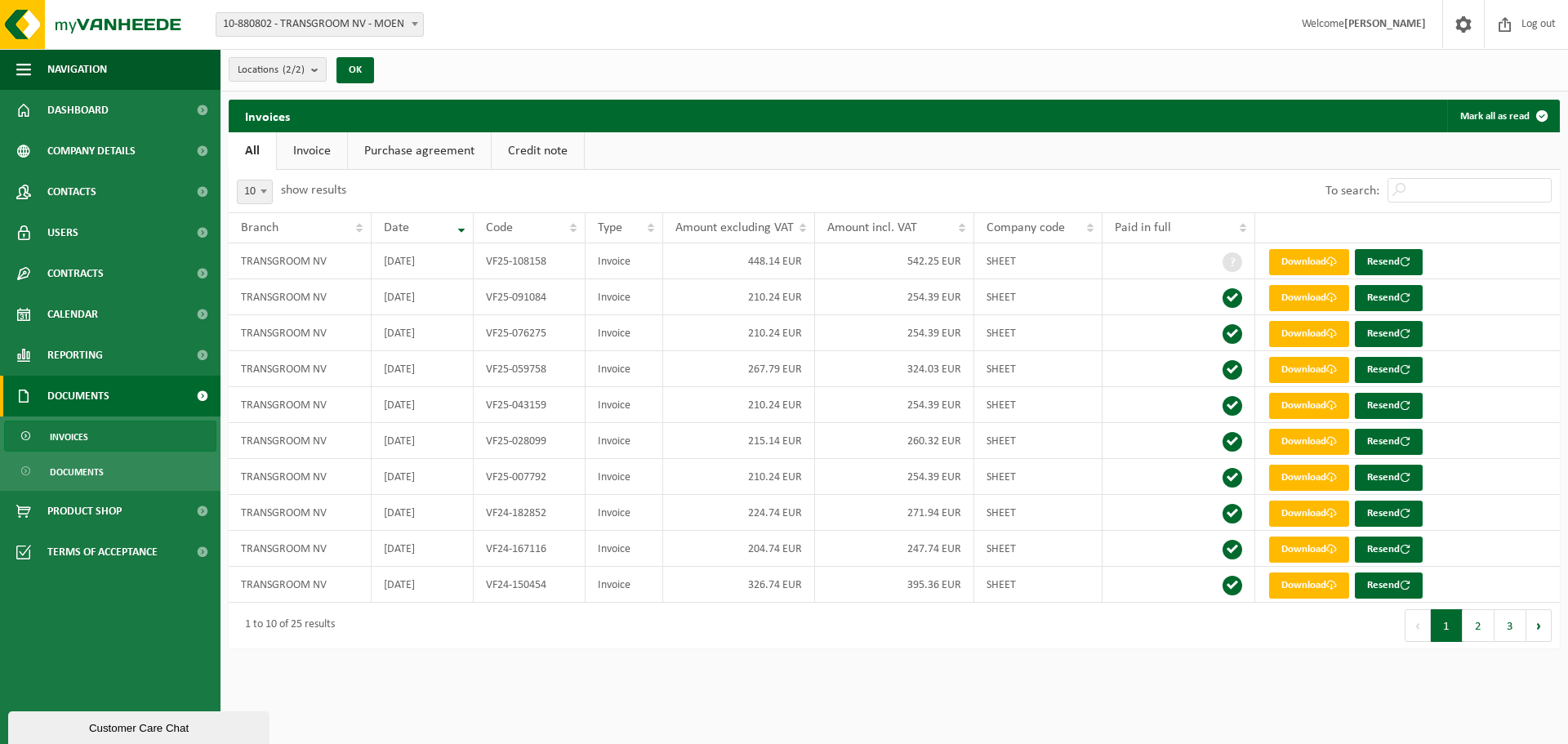
click at [582, 53] on div "Locations (2/2) Select All Deselect all TRANSGROOM NV - [PERSON_NAME] TRANSGROO…" at bounding box center [894, 70] width 1348 height 43
